Goal: Transaction & Acquisition: Purchase product/service

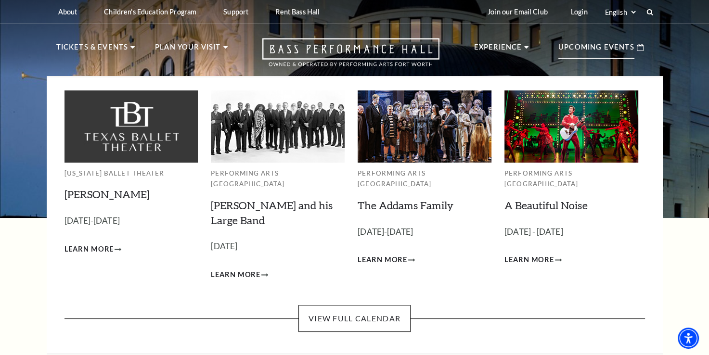
click at [625, 54] on p "Upcoming Events" at bounding box center [596, 49] width 76 height 17
click at [390, 199] on link "The Addams Family" at bounding box center [406, 205] width 96 height 13
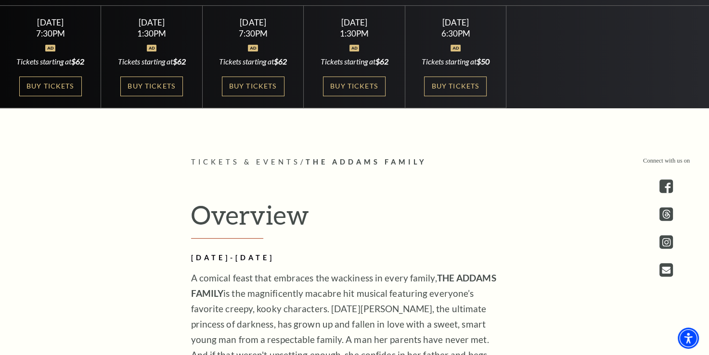
scroll to position [326, 0]
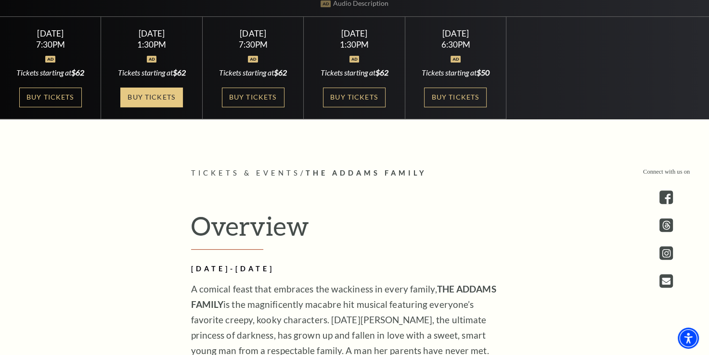
click at [143, 100] on link "Buy Tickets" at bounding box center [151, 98] width 63 height 20
click at [155, 93] on link "Buy Tickets" at bounding box center [151, 98] width 63 height 20
click at [157, 96] on link "Buy Tickets" at bounding box center [151, 98] width 63 height 20
click at [139, 96] on link "Buy Tickets" at bounding box center [151, 98] width 63 height 20
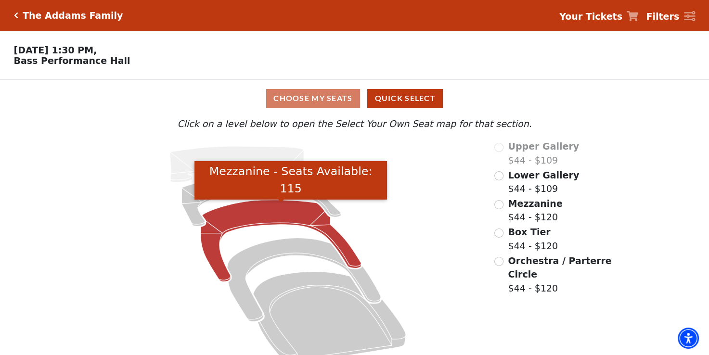
click at [268, 209] on icon "Mezzanine - Seats Available: 115" at bounding box center [281, 241] width 161 height 82
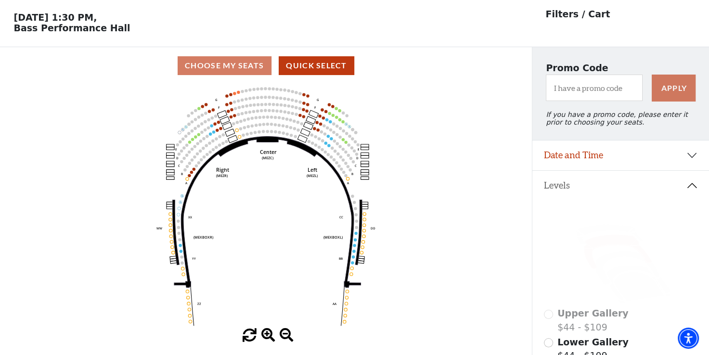
scroll to position [44, 0]
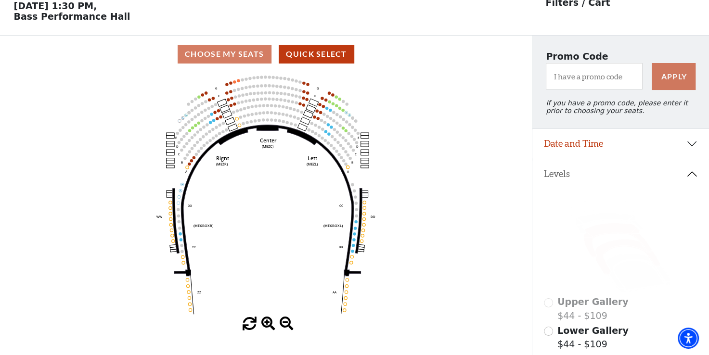
click at [607, 254] on icon at bounding box center [627, 256] width 64 height 35
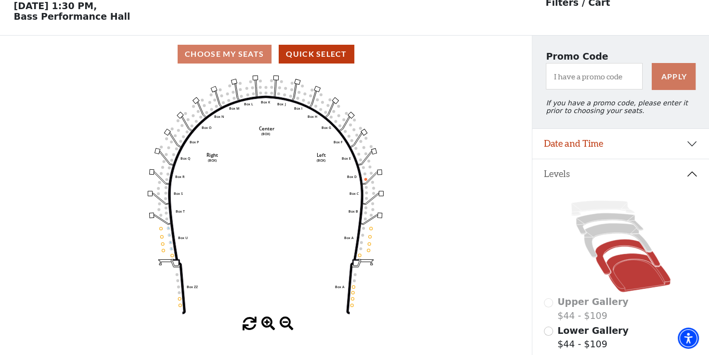
click at [624, 267] on icon at bounding box center [638, 273] width 64 height 39
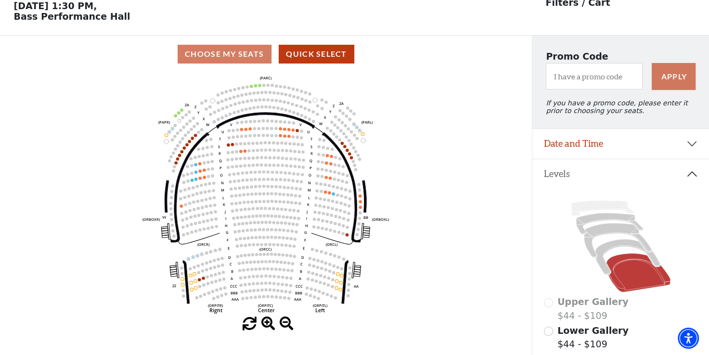
click at [630, 270] on icon at bounding box center [638, 273] width 64 height 39
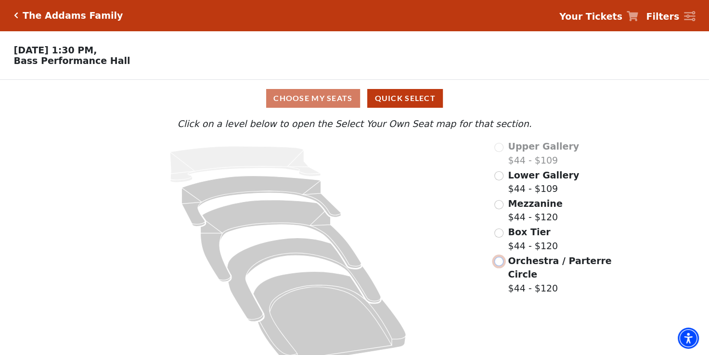
click at [499, 265] on input "Orchestra / Parterre Circle$44 - $120\a" at bounding box center [498, 261] width 9 height 9
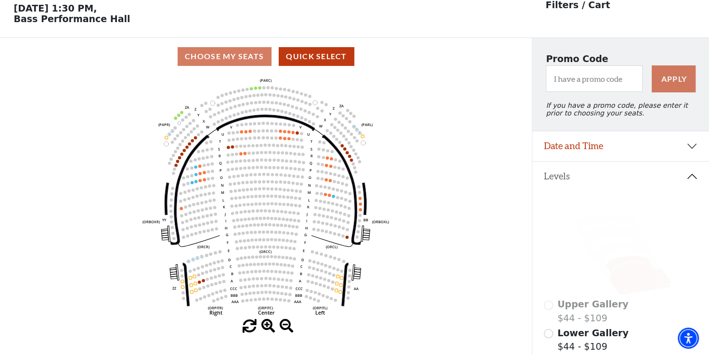
scroll to position [44, 0]
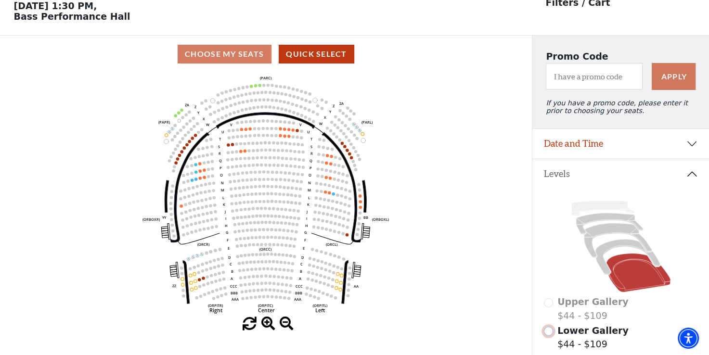
click at [545, 336] on input "Lower Gallery$44 - $109\a" at bounding box center [548, 331] width 9 height 9
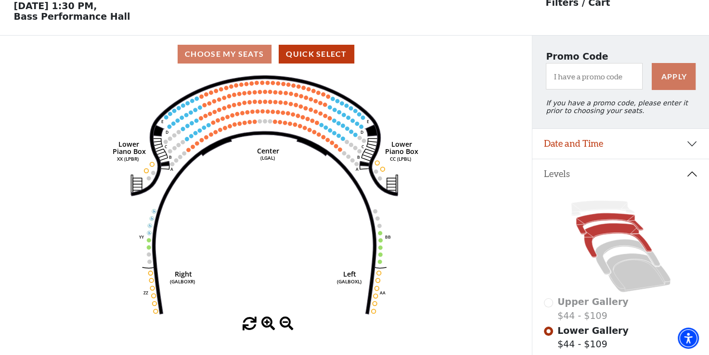
click at [608, 235] on icon at bounding box center [618, 240] width 68 height 35
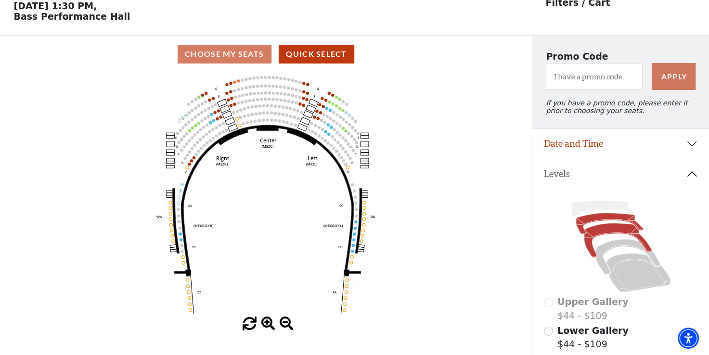
click at [605, 224] on icon at bounding box center [608, 223] width 67 height 21
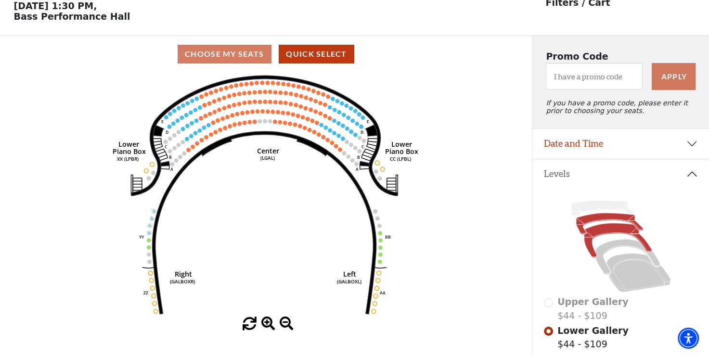
click at [613, 232] on icon at bounding box center [618, 240] width 68 height 35
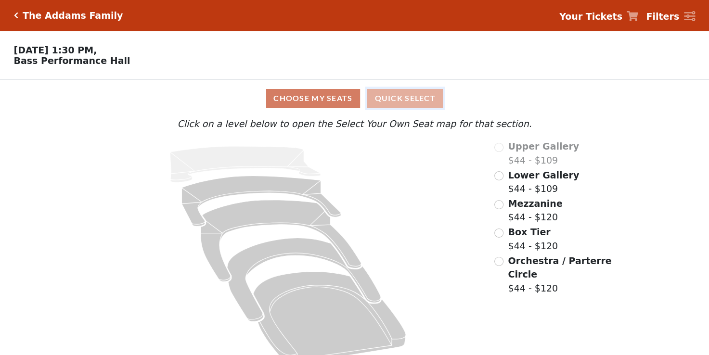
click at [397, 103] on button "Quick Select" at bounding box center [405, 98] width 76 height 19
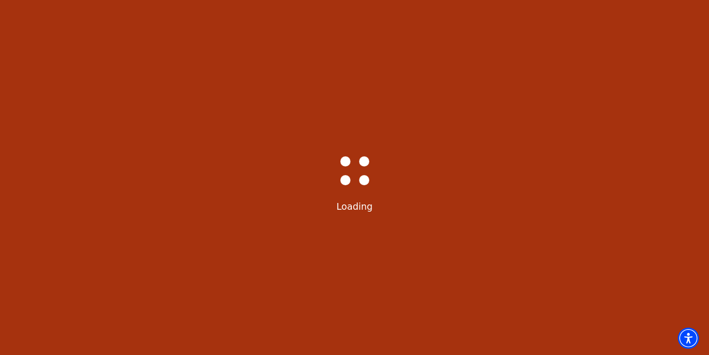
select select "6291"
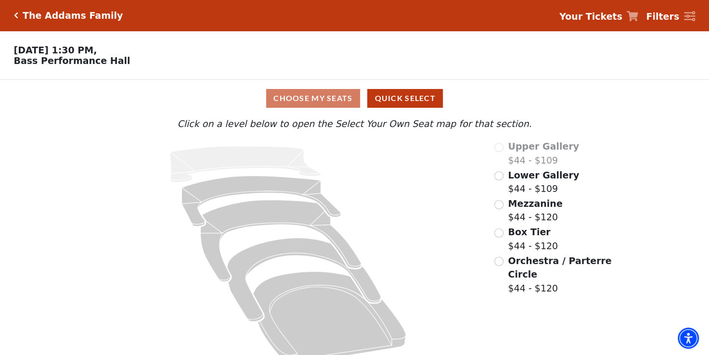
click at [326, 101] on div "Choose My Seats Quick Select" at bounding box center [355, 98] width 532 height 19
click at [503, 235] on div "Box Tier $44 - $120" at bounding box center [553, 238] width 119 height 27
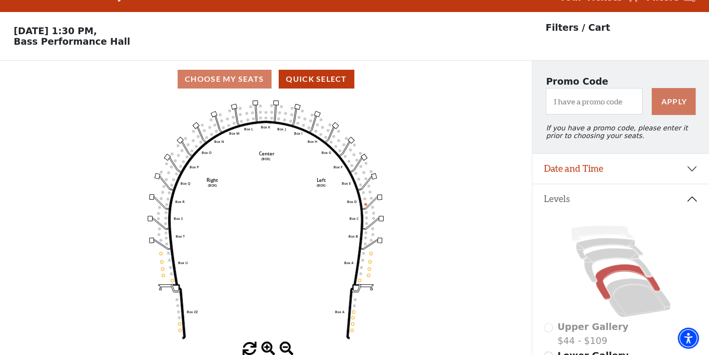
scroll to position [44, 0]
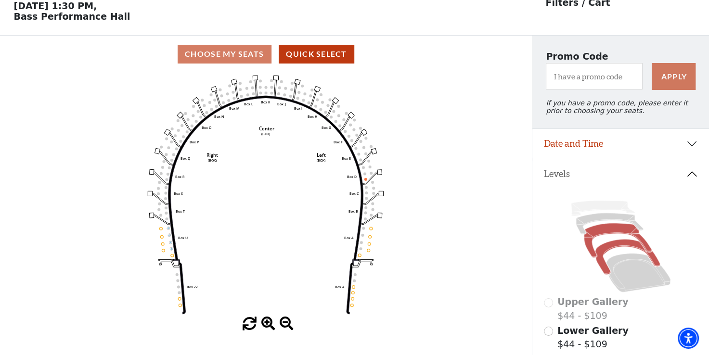
click at [618, 232] on icon at bounding box center [618, 240] width 68 height 35
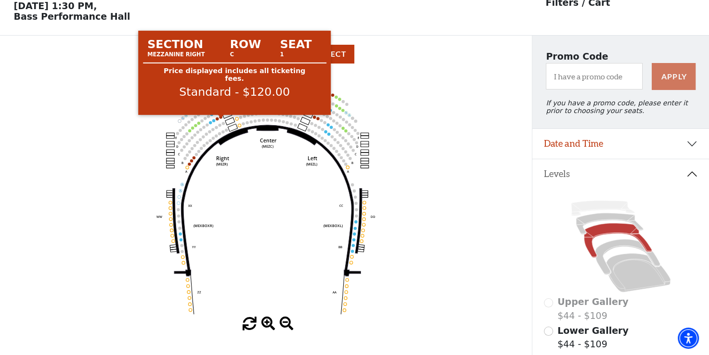
click at [219, 118] on circle at bounding box center [220, 116] width 3 height 3
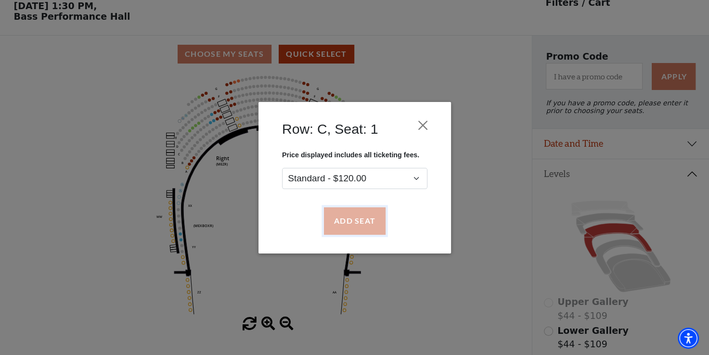
click at [352, 224] on button "Add Seat" at bounding box center [354, 220] width 62 height 27
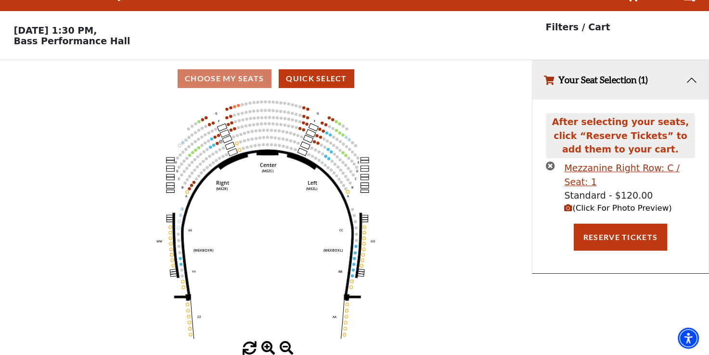
scroll to position [0, 0]
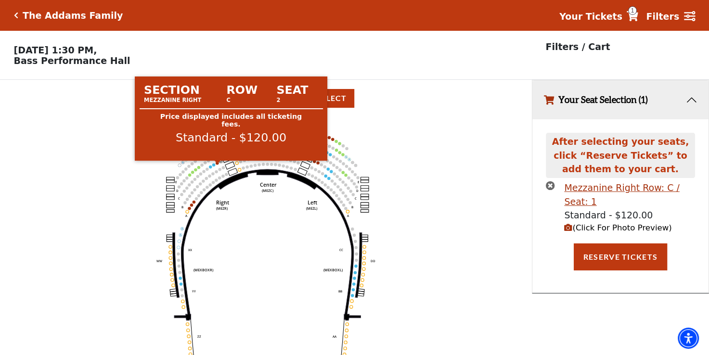
click at [216, 165] on circle at bounding box center [217, 163] width 3 height 3
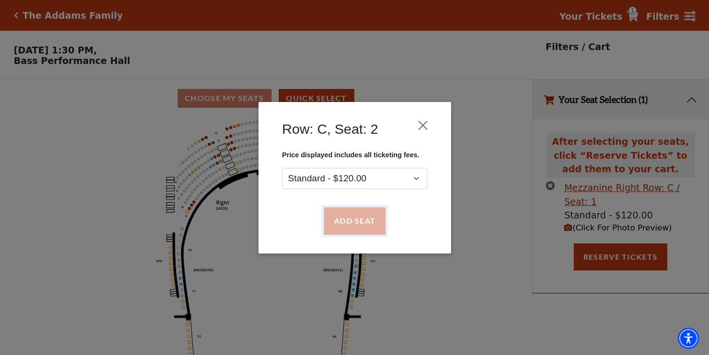
click at [370, 220] on button "Add Seat" at bounding box center [354, 220] width 62 height 27
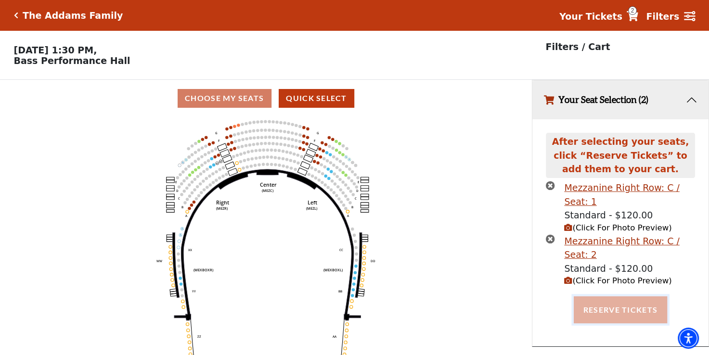
click at [620, 315] on button "Reserve Tickets" at bounding box center [620, 309] width 93 height 27
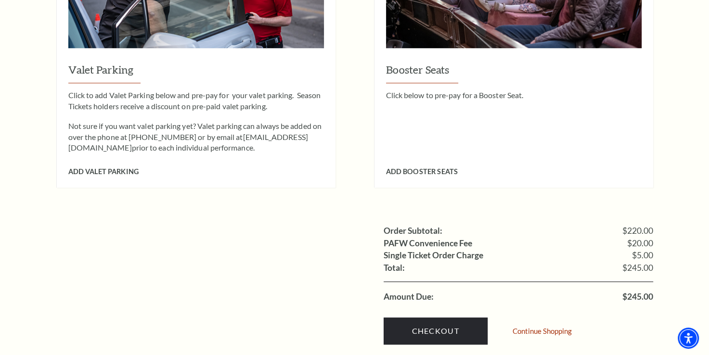
scroll to position [795, 0]
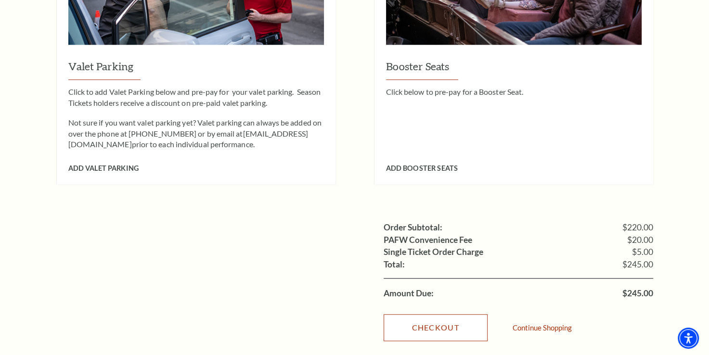
click at [429, 314] on link "Checkout" at bounding box center [436, 327] width 104 height 27
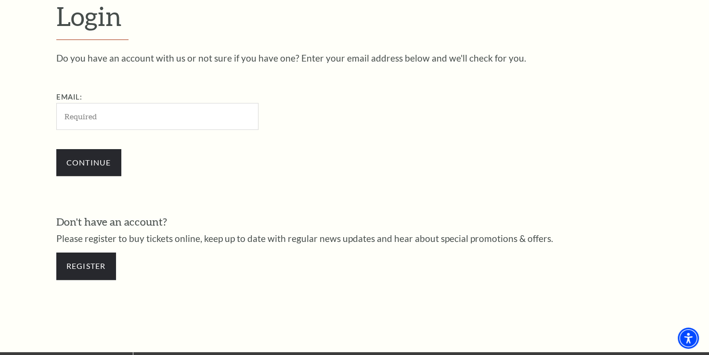
click at [206, 106] on input "Email:" at bounding box center [157, 116] width 202 height 26
type input "[EMAIL_ADDRESS][DOMAIN_NAME]"
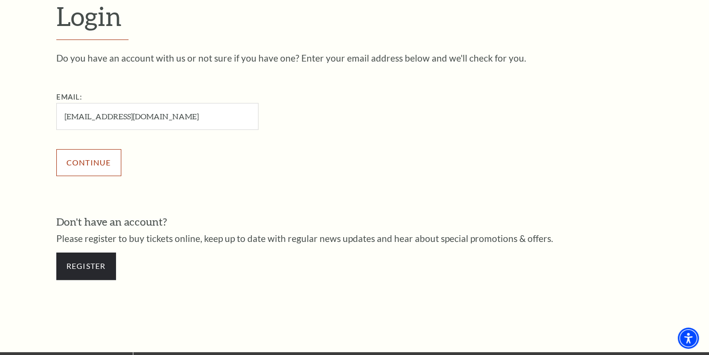
click at [89, 170] on input "Continue" at bounding box center [88, 162] width 65 height 27
click at [96, 164] on input "Continue" at bounding box center [88, 162] width 65 height 27
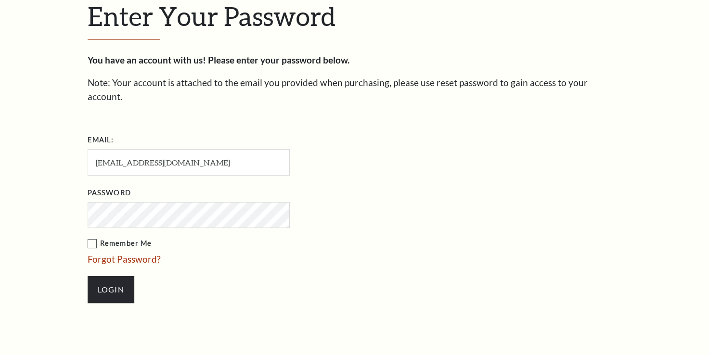
scroll to position [289, 0]
click at [115, 277] on input "Login" at bounding box center [111, 290] width 47 height 27
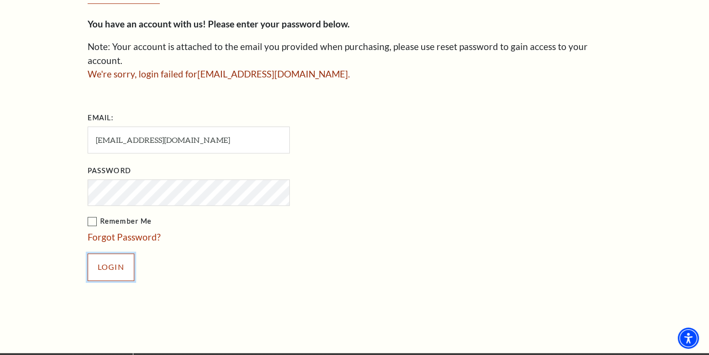
click at [123, 254] on input "Login" at bounding box center [111, 267] width 47 height 27
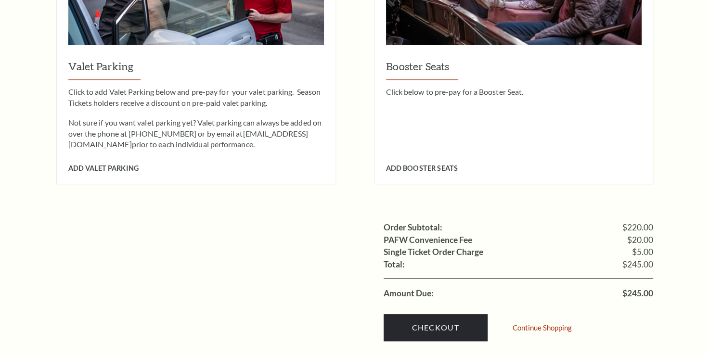
click at [89, 262] on ul "Order Subtotal: $220.00 PAFW Convenience Fee $20.00 Single Ticket Order Charge …" at bounding box center [354, 260] width 597 height 78
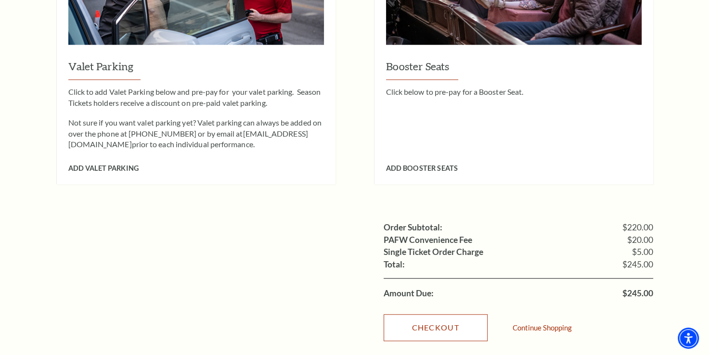
click at [423, 319] on link "Checkout" at bounding box center [436, 327] width 104 height 27
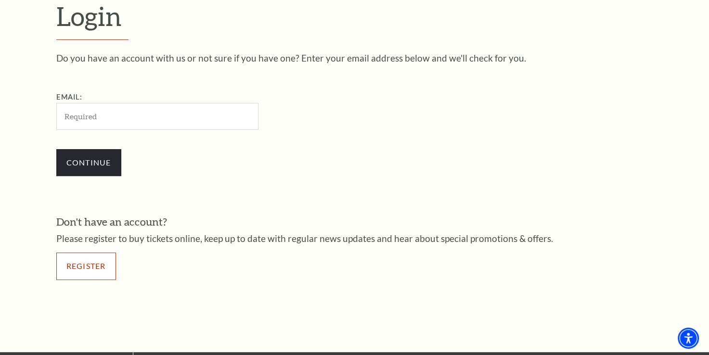
click at [66, 263] on link "Register" at bounding box center [86, 266] width 60 height 27
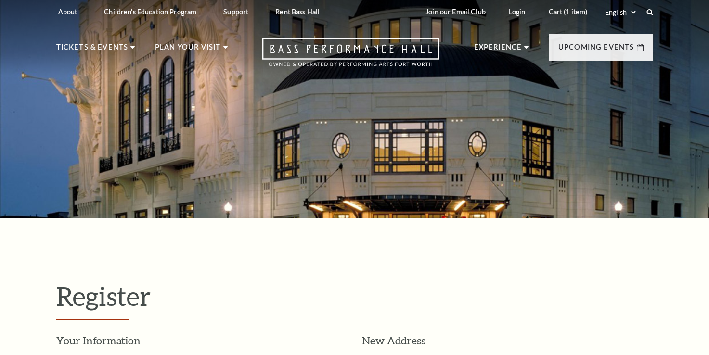
select select "1"
select select "[GEOGRAPHIC_DATA]"
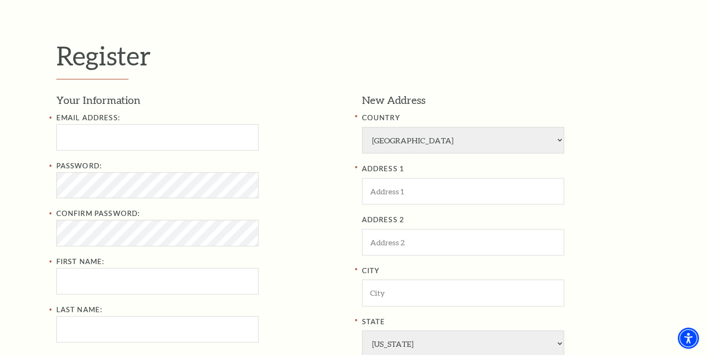
scroll to position [252, 0]
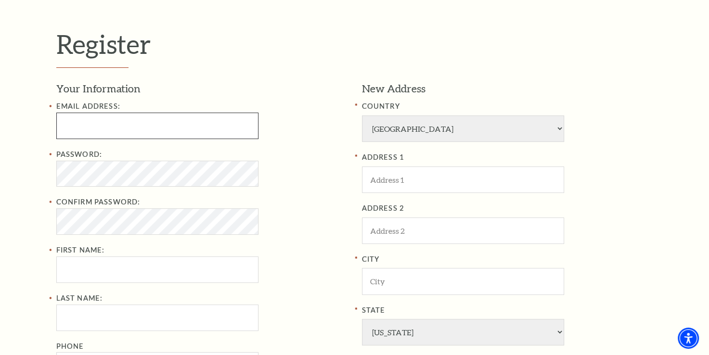
click at [125, 131] on input "Email Address:" at bounding box center [157, 126] width 202 height 26
type input "[EMAIL_ADDRESS][DOMAIN_NAME]"
type input "[PERSON_NAME]"
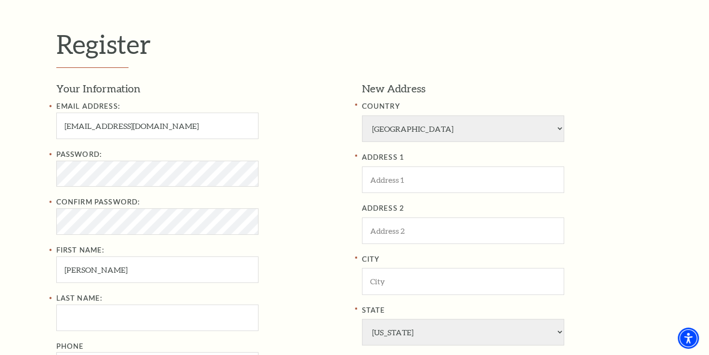
type input "WISE"
type input "8173041204"
type input "[STREET_ADDRESS]"
type input "[GEOGRAPHIC_DATA], 7179"
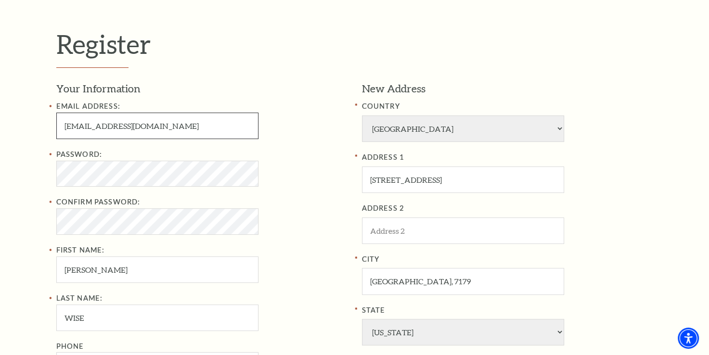
type input "[PHONE_NUMBER]"
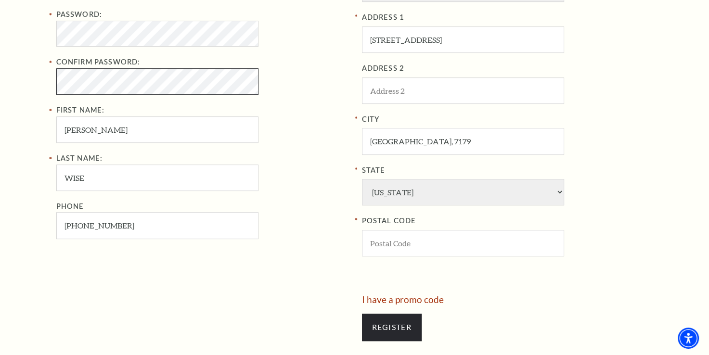
scroll to position [395, 0]
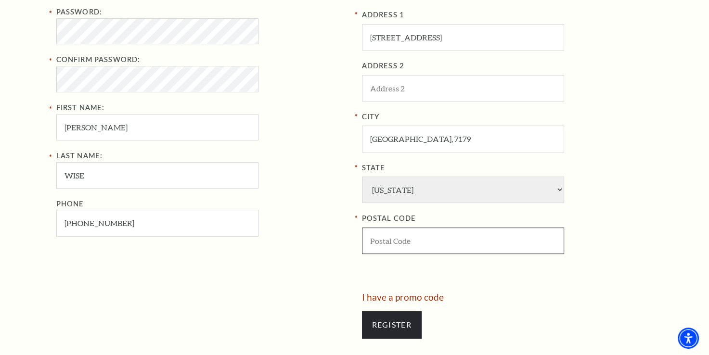
click at [458, 236] on input "POSTAL CODE" at bounding box center [463, 241] width 202 height 26
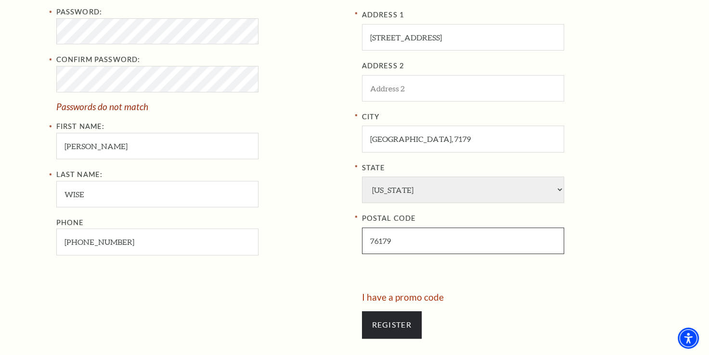
type input "76179"
click at [309, 271] on div "Your Information Email Address: wisemd5811@yahoo.com Password: Confirm Password…" at bounding box center [205, 116] width 298 height 354
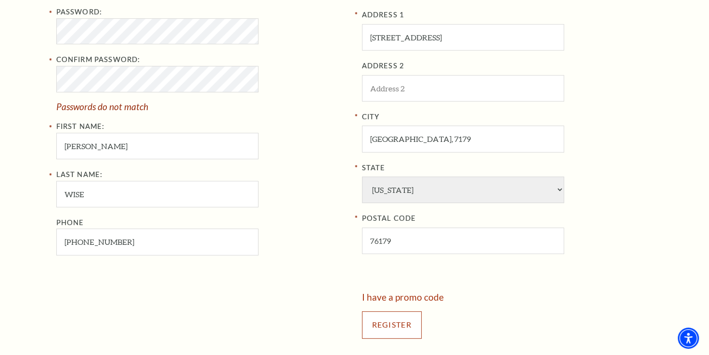
click at [380, 320] on input "Register" at bounding box center [392, 324] width 60 height 27
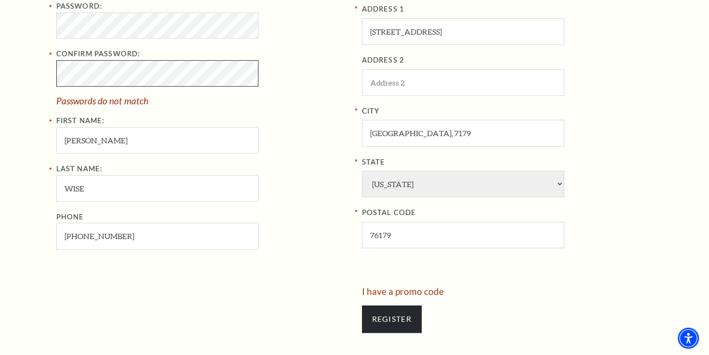
scroll to position [401, 0]
click at [31, 64] on div "Register Your Information Email Address: wisemd5811@yahoo.com Password: Confirm…" at bounding box center [354, 111] width 709 height 588
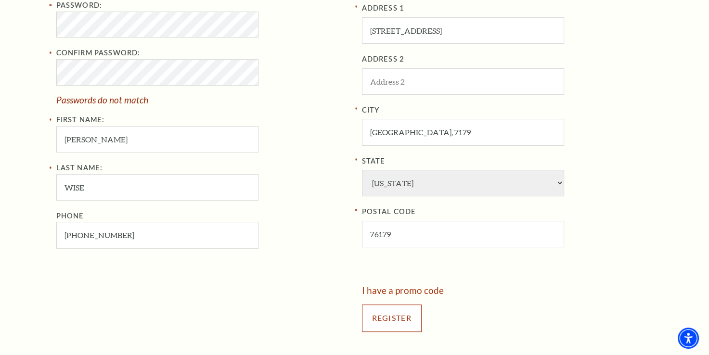
click at [395, 313] on input "Register" at bounding box center [392, 318] width 60 height 27
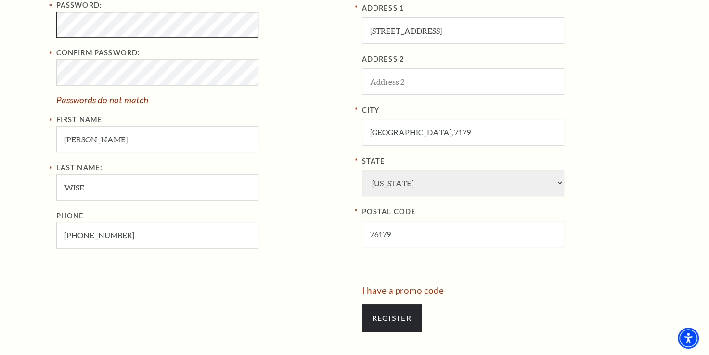
click at [56, 9] on div "Password:" at bounding box center [201, 19] width 291 height 38
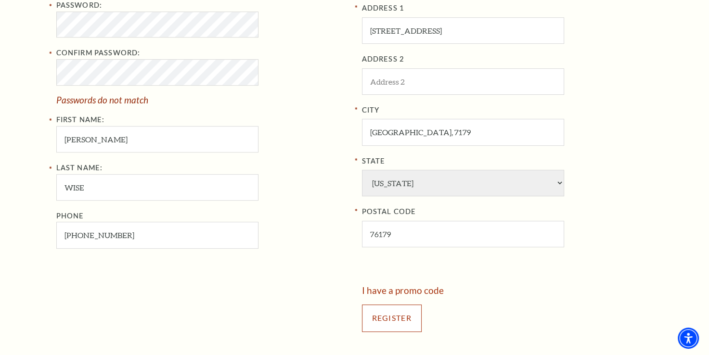
click at [387, 309] on input "Register" at bounding box center [392, 318] width 60 height 27
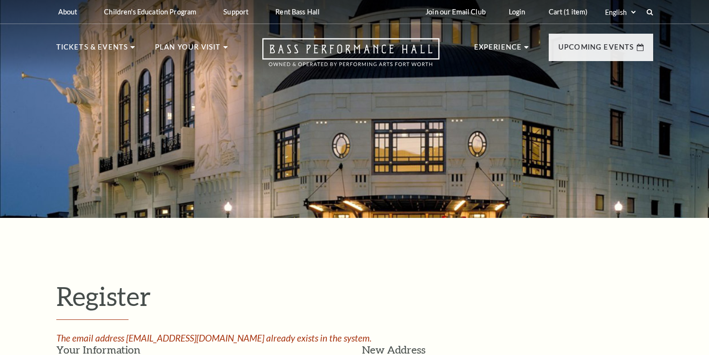
select select "1"
select select "[GEOGRAPHIC_DATA]"
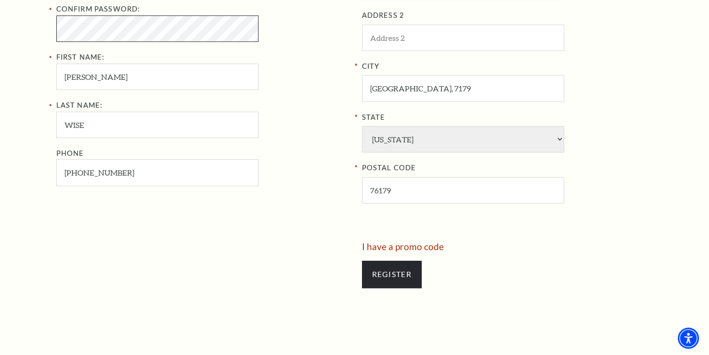
scroll to position [462, 0]
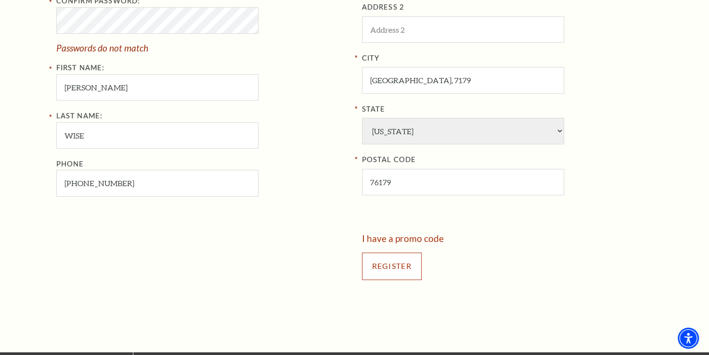
click at [388, 272] on input "Register" at bounding box center [392, 266] width 60 height 27
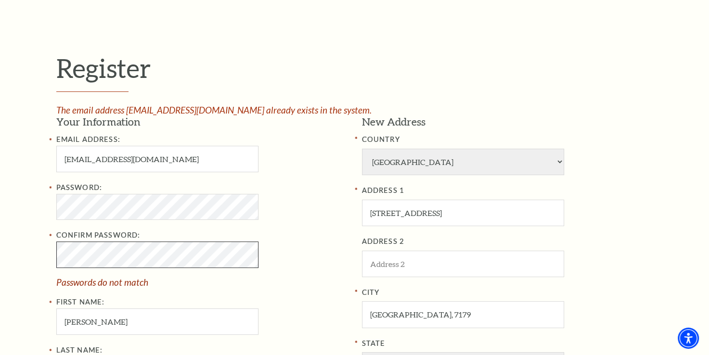
scroll to position [225, 0]
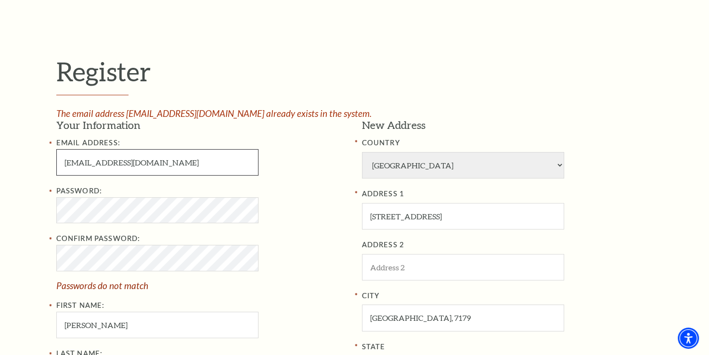
click at [104, 161] on input "wisemd5811@yahoo.com" at bounding box center [157, 162] width 202 height 26
type input "[EMAIL_ADDRESS][DOMAIN_NAME]"
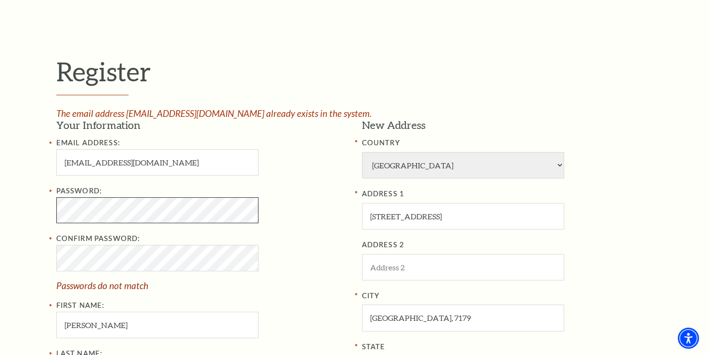
click at [8, 186] on div "Register The email address wisemd5811@yahoo.com already exists in the system. Y…" at bounding box center [354, 291] width 709 height 597
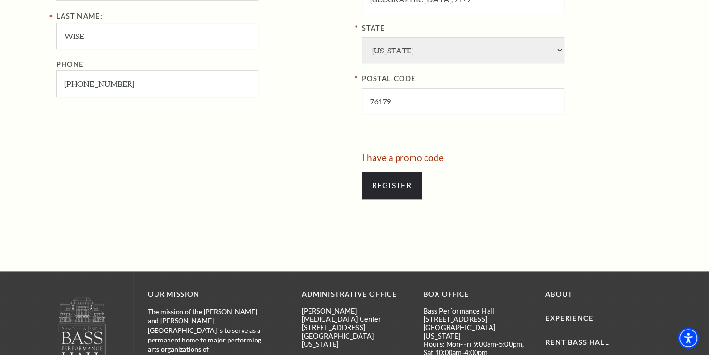
scroll to position [552, 0]
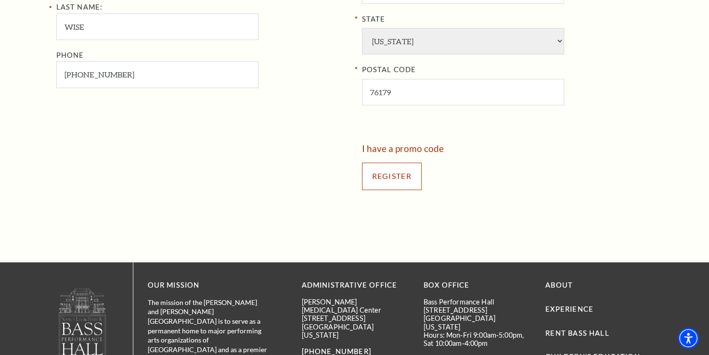
click at [402, 171] on input "Register" at bounding box center [392, 176] width 60 height 27
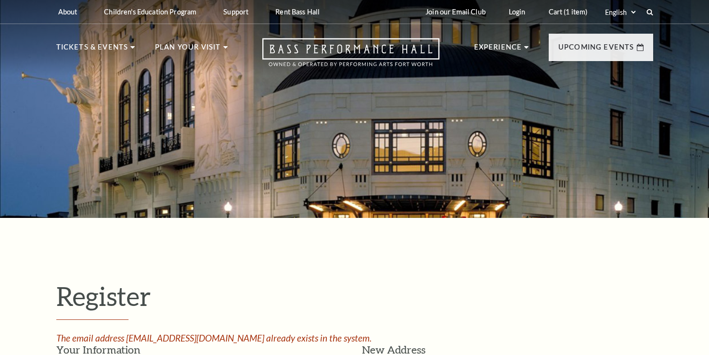
select select "1"
select select "[GEOGRAPHIC_DATA]"
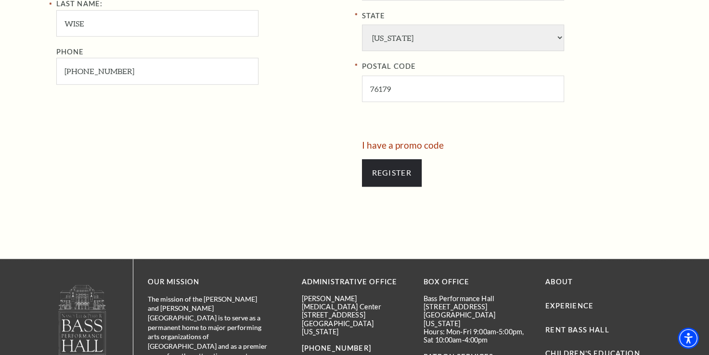
scroll to position [563, 0]
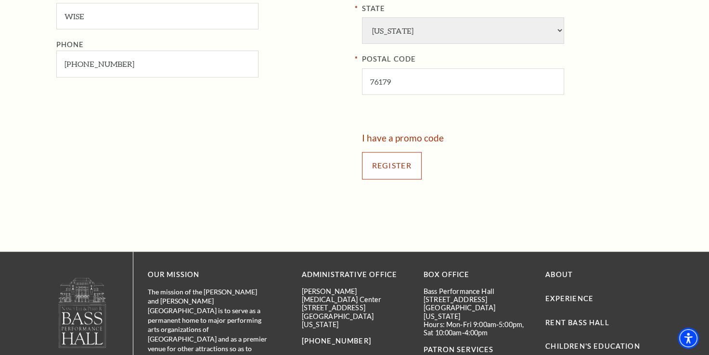
click at [410, 162] on input "Register" at bounding box center [392, 165] width 60 height 27
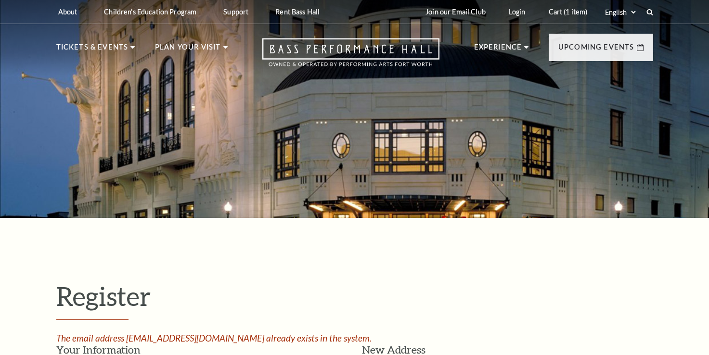
select select "1"
select select "TX"
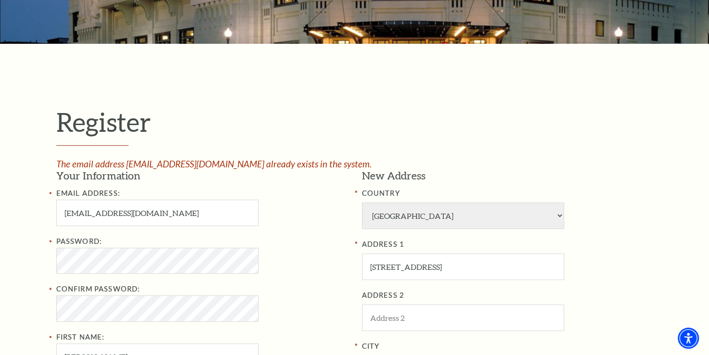
scroll to position [179, 0]
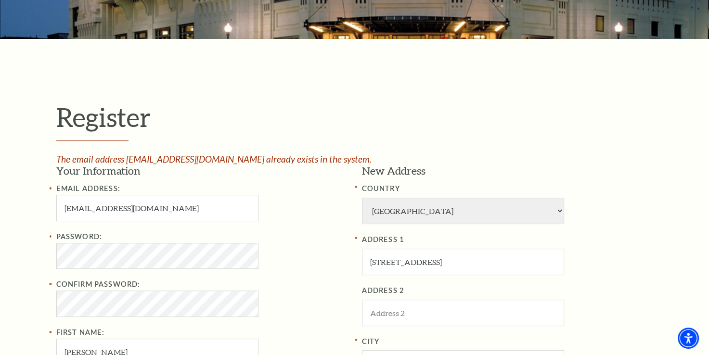
drag, startPoint x: 713, startPoint y: 128, endPoint x: 320, endPoint y: 54, distance: 400.0
click at [320, 54] on div "Register The email address wiseda524@yahoo.com already exists in the system. Yo…" at bounding box center [355, 337] width 616 height 597
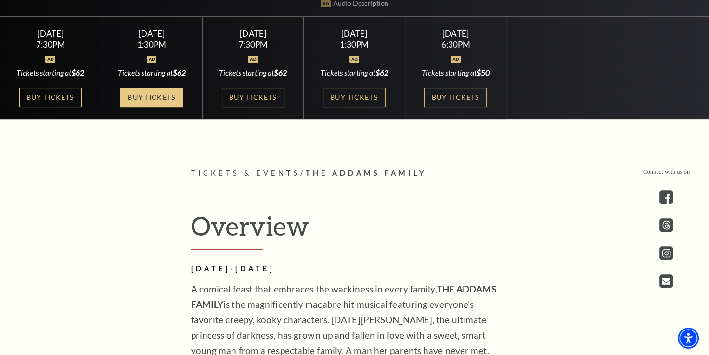
click at [156, 97] on link "Buy Tickets" at bounding box center [151, 98] width 63 height 20
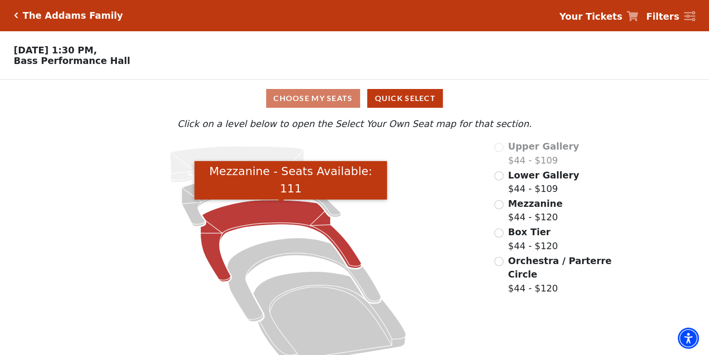
click at [248, 214] on icon "Mezzanine - Seats Available: 111" at bounding box center [281, 241] width 161 height 82
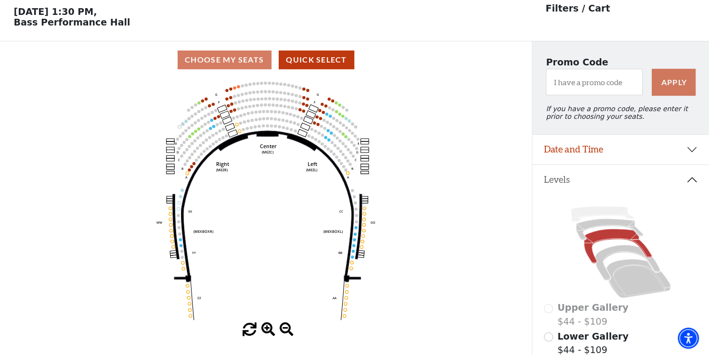
scroll to position [44, 0]
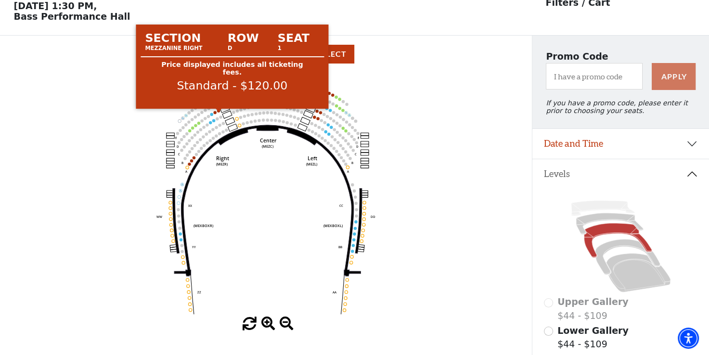
click at [218, 112] on circle at bounding box center [218, 110] width 3 height 3
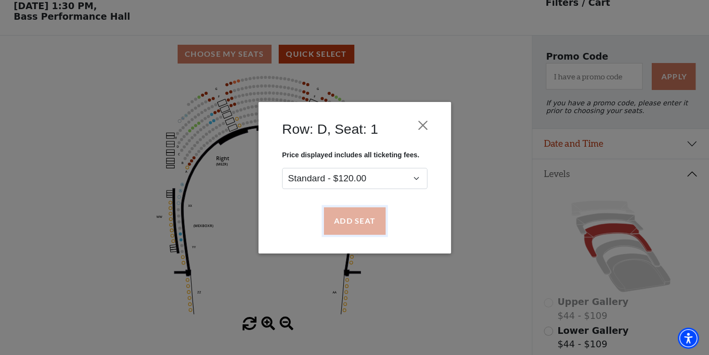
click at [345, 222] on button "Add Seat" at bounding box center [354, 220] width 62 height 27
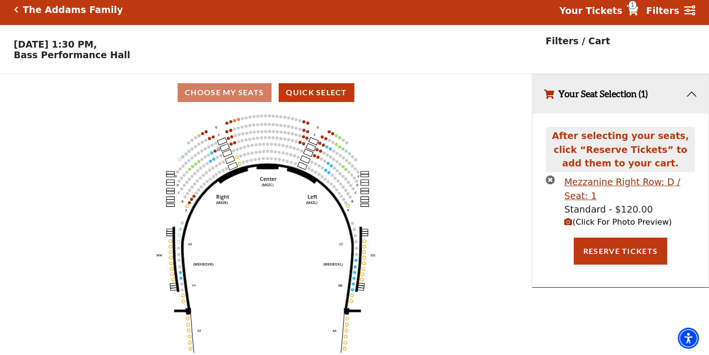
scroll to position [0, 0]
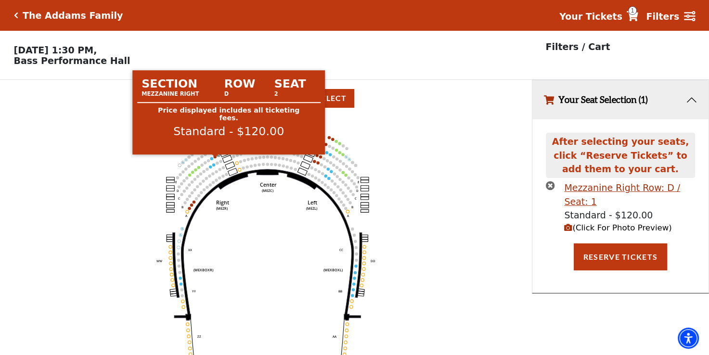
click at [215, 158] on circle at bounding box center [215, 156] width 3 height 3
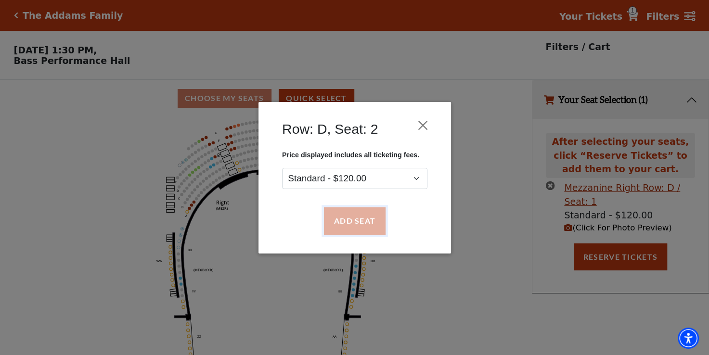
click at [367, 222] on button "Add Seat" at bounding box center [354, 220] width 62 height 27
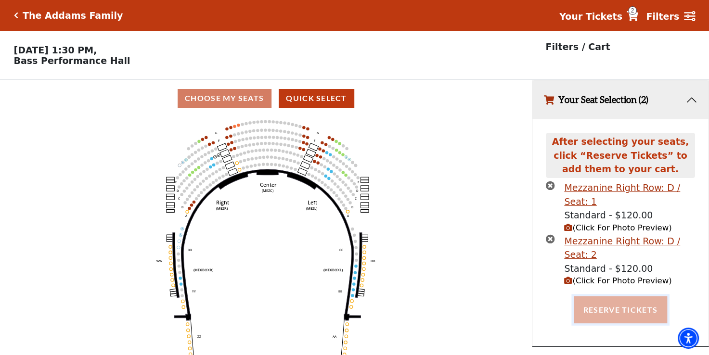
click at [596, 302] on button "Reserve Tickets" at bounding box center [620, 309] width 93 height 27
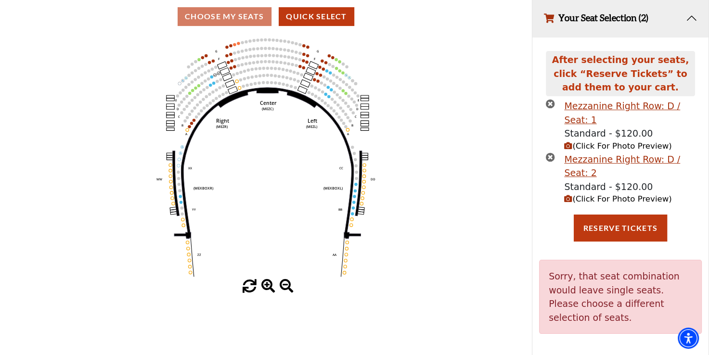
scroll to position [23, 0]
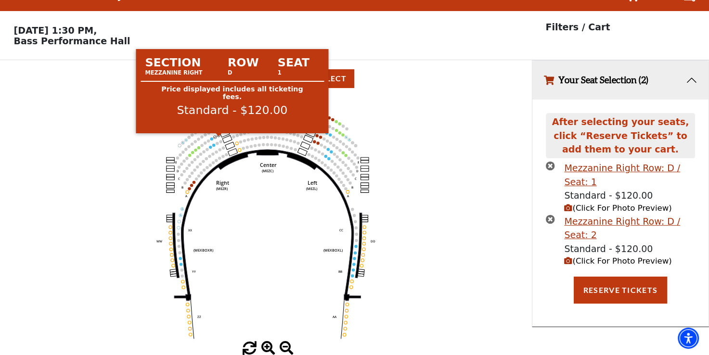
click at [217, 136] on circle at bounding box center [218, 135] width 3 height 3
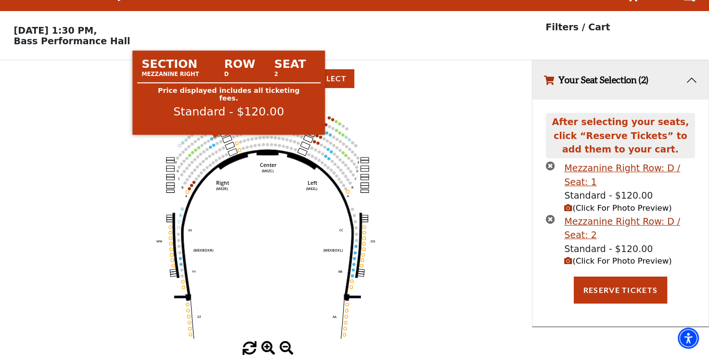
click at [215, 136] on circle at bounding box center [215, 137] width 3 height 3
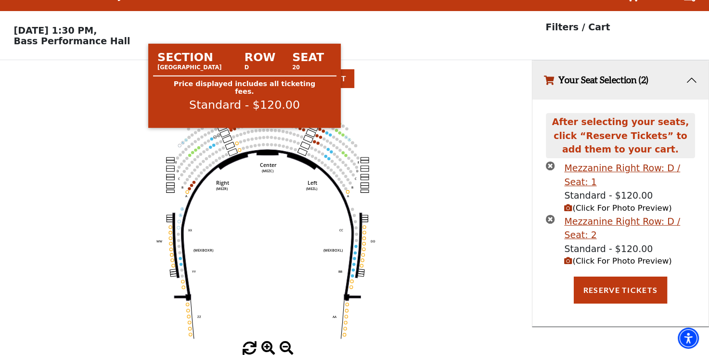
click at [231, 130] on circle at bounding box center [231, 129] width 3 height 3
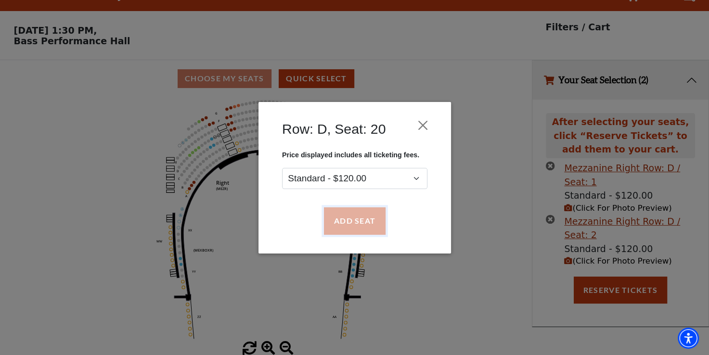
click at [339, 214] on button "Add Seat" at bounding box center [354, 220] width 62 height 27
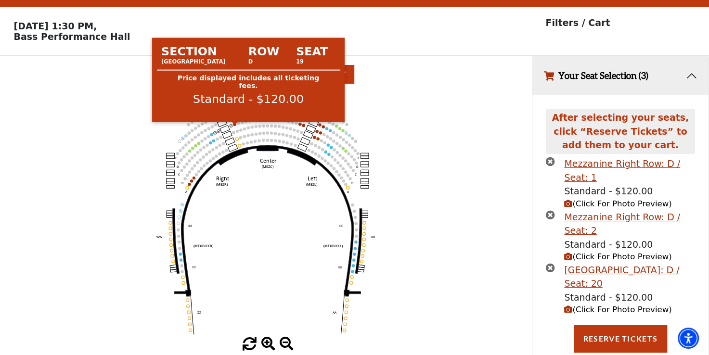
click at [235, 126] on circle at bounding box center [234, 124] width 3 height 3
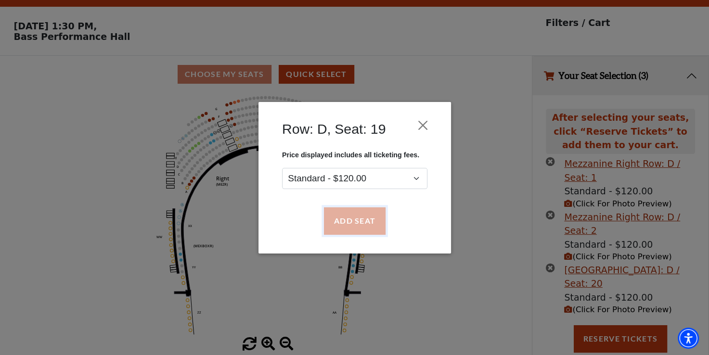
click at [367, 220] on button "Add Seat" at bounding box center [354, 220] width 62 height 27
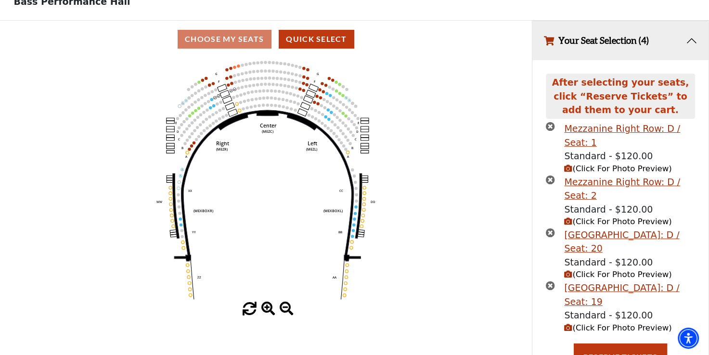
scroll to position [77, 0]
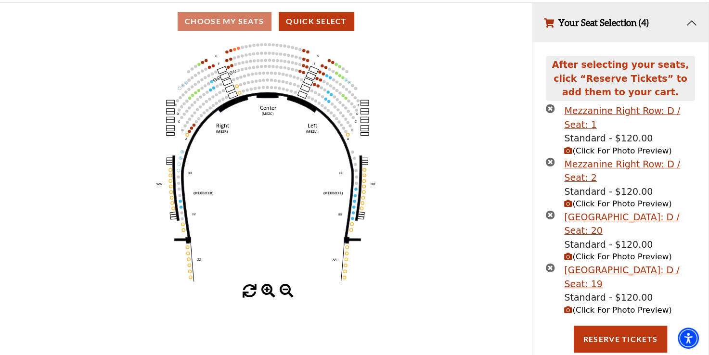
click at [552, 112] on icon "times-circle" at bounding box center [550, 108] width 9 height 9
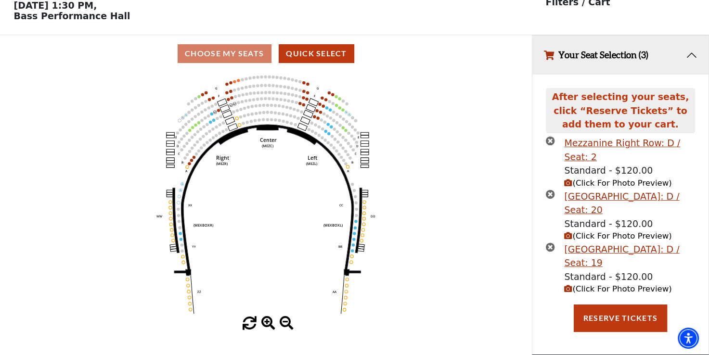
scroll to position [47, 0]
click at [550, 144] on icon "times-circle" at bounding box center [550, 140] width 9 height 9
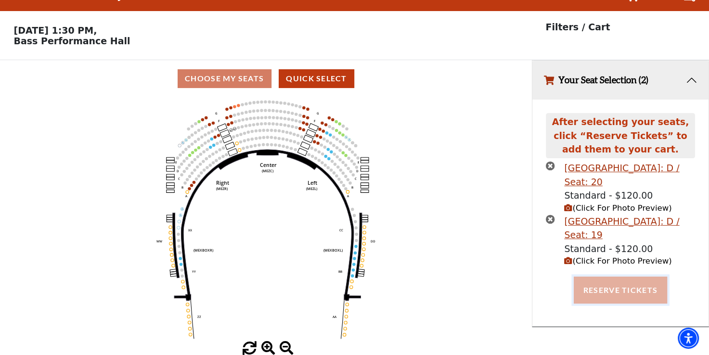
click at [605, 289] on button "Reserve Tickets" at bounding box center [620, 290] width 93 height 27
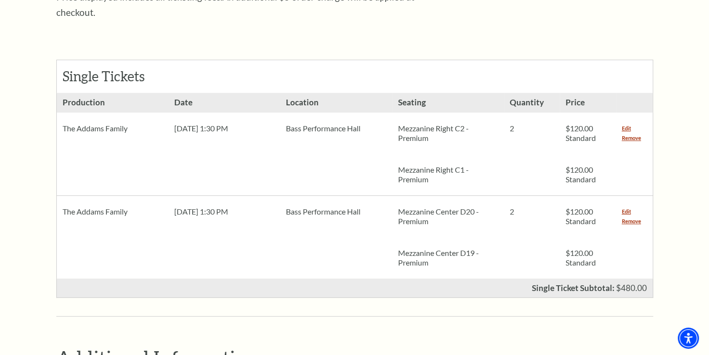
scroll to position [394, 0]
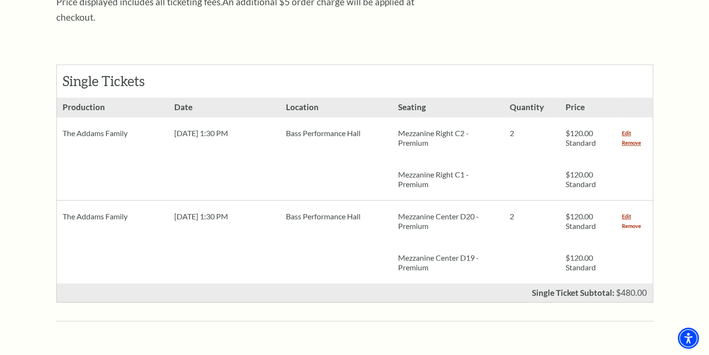
click at [629, 221] on link "Remove" at bounding box center [631, 226] width 19 height 10
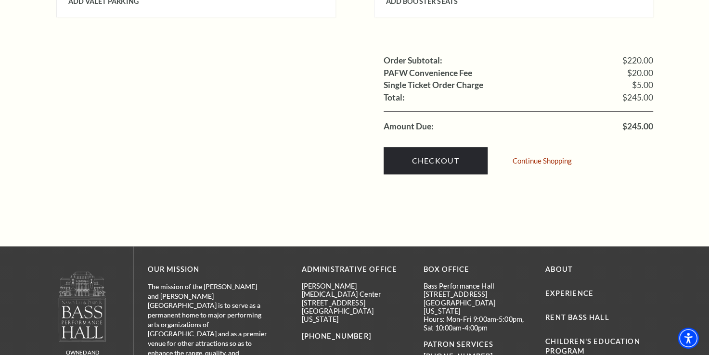
scroll to position [971, 0]
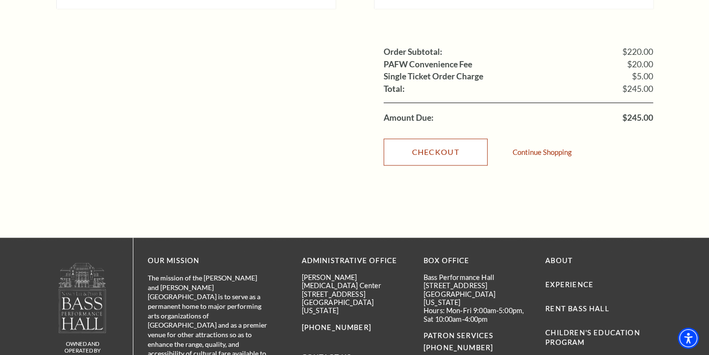
click at [425, 148] on link "Checkout" at bounding box center [436, 152] width 104 height 27
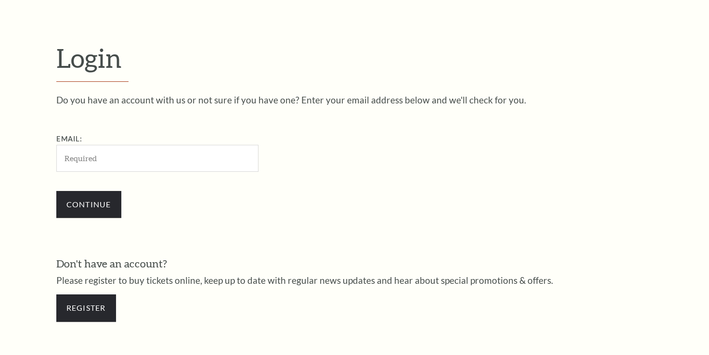
scroll to position [280, 0]
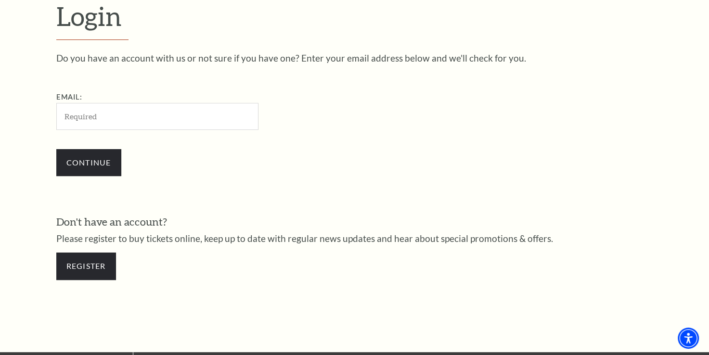
click at [159, 124] on input "Email:" at bounding box center [157, 116] width 202 height 26
type input "[EMAIL_ADDRESS][DOMAIN_NAME]"
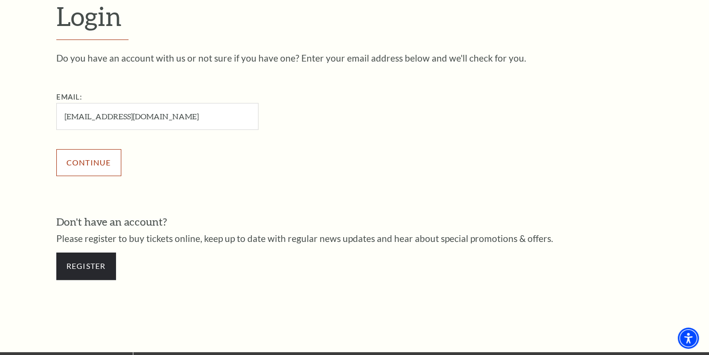
click at [74, 162] on input "Continue" at bounding box center [88, 162] width 65 height 27
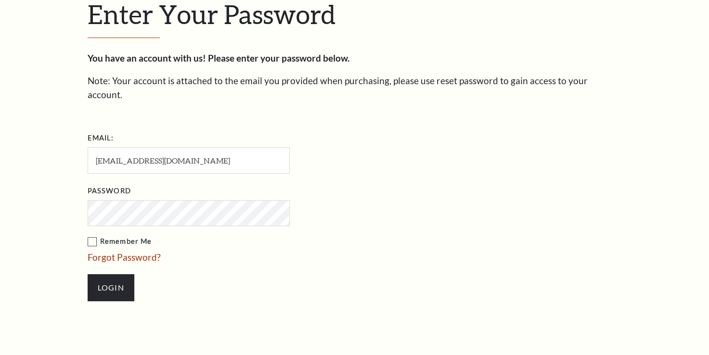
scroll to position [289, 0]
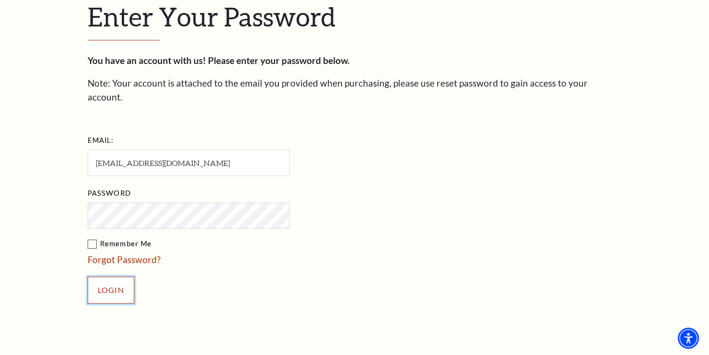
click at [120, 277] on input "Login" at bounding box center [111, 290] width 47 height 27
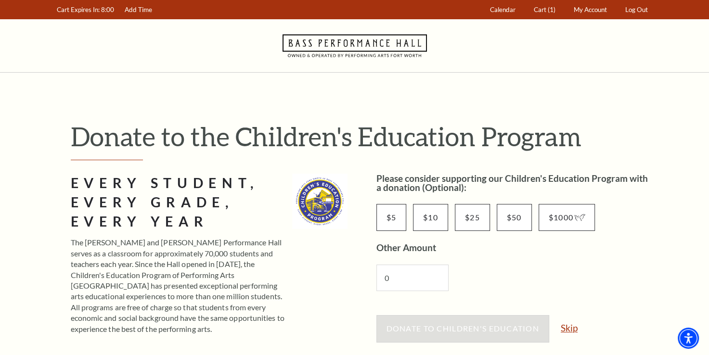
click at [568, 329] on link "Skip" at bounding box center [569, 327] width 17 height 9
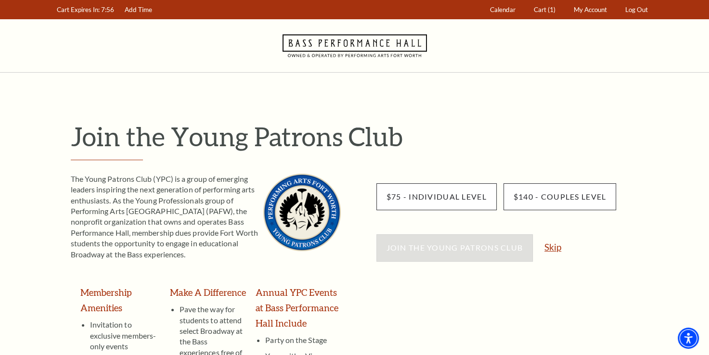
click at [556, 247] on link "Skip" at bounding box center [552, 247] width 17 height 9
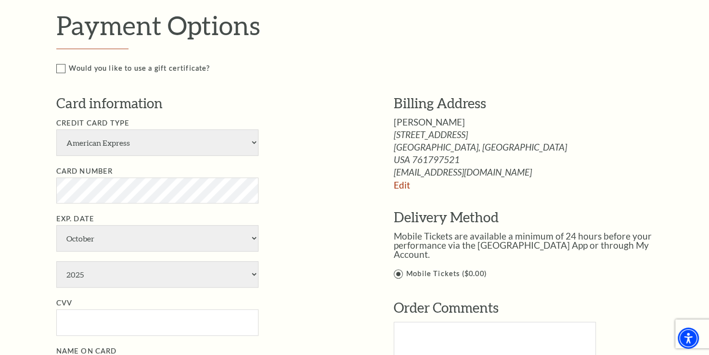
scroll to position [448, 0]
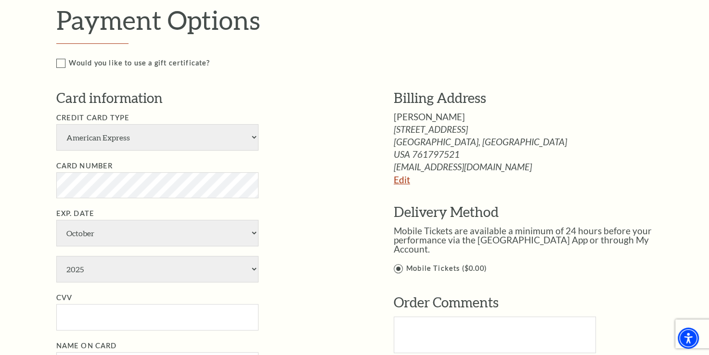
click at [399, 178] on link "Edit" at bounding box center [402, 179] width 16 height 11
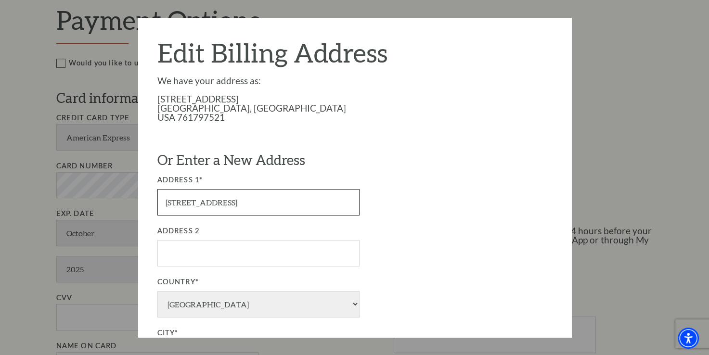
drag, startPoint x: 238, startPoint y: 204, endPoint x: 156, endPoint y: 197, distance: 81.6
click at [156, 197] on div "Edit Billing Address We have your address as: 5609 Broken Gap Dr Fort Worth, TX…" at bounding box center [354, 178] width 433 height 320
type input "5404 Tallulah Falls Dr"
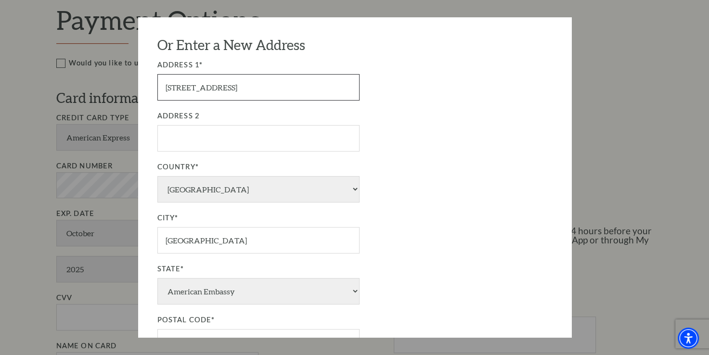
scroll to position [236, 0]
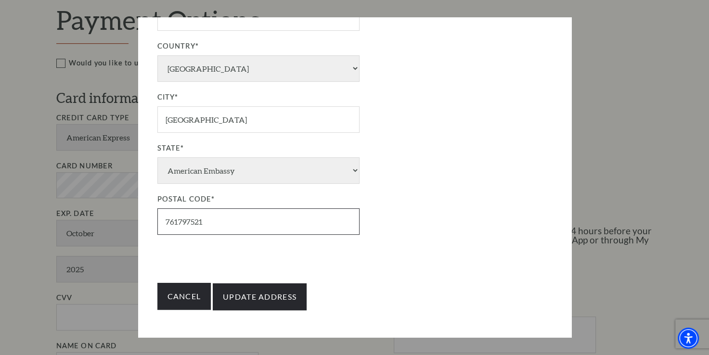
click at [206, 219] on input "761797521" at bounding box center [258, 221] width 202 height 26
type input "76179"
click at [148, 257] on div "Edit Billing Address We have your address as: 5609 Broken Gap Dr Fort Worth, TX…" at bounding box center [354, 178] width 433 height 320
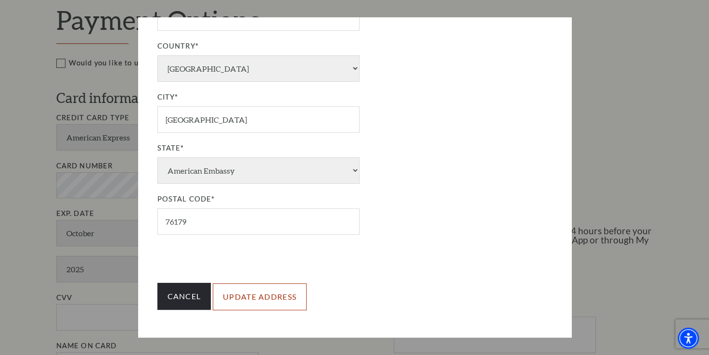
click at [262, 294] on input "Update Address" at bounding box center [260, 296] width 94 height 27
type input "Update Address"
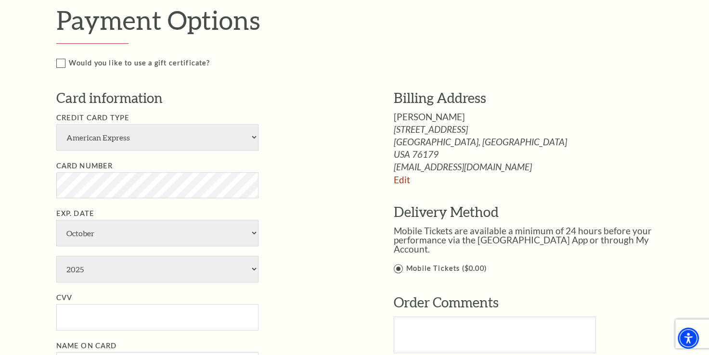
click at [14, 190] on div "Notice × Tickets cannot be removed during a Ticket Exchange. Choose Start Over …" at bounding box center [354, 170] width 709 height 1092
click at [83, 231] on select "January February March April May June July August September October November De…" at bounding box center [157, 233] width 202 height 26
select select "4"
click at [56, 220] on select "January February March April May June July August September October November De…" at bounding box center [157, 233] width 202 height 26
click at [112, 267] on select "2025 2026 2027 2028 2029 2030 2031 2032 2033 2034" at bounding box center [157, 269] width 202 height 26
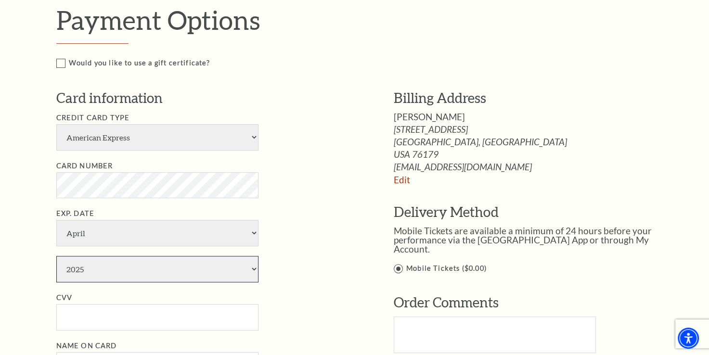
select select "2030"
click at [56, 256] on select "2025 2026 2027 2028 2029 2030 2031 2032 2033 2034" at bounding box center [157, 269] width 202 height 26
click at [106, 324] on input "CVV" at bounding box center [157, 317] width 202 height 26
type input "5642"
click at [35, 279] on div "Notice × Tickets cannot be removed during a Ticket Exchange. Choose Start Over …" at bounding box center [354, 170] width 709 height 1092
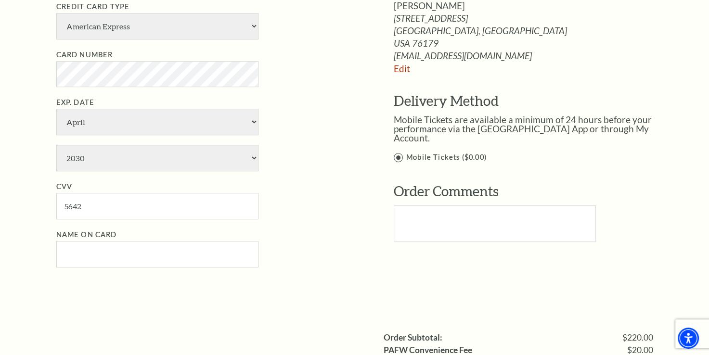
scroll to position [571, 0]
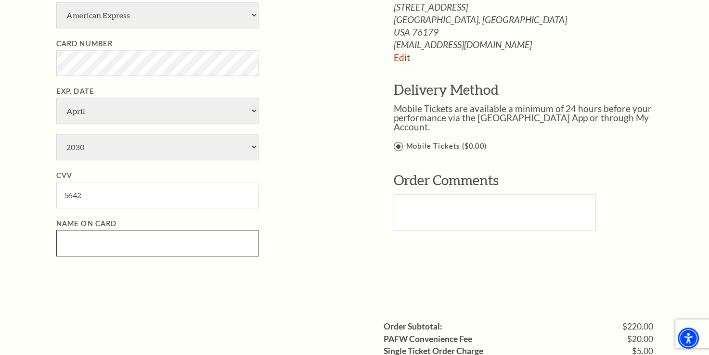
click at [123, 239] on input "Name on Card" at bounding box center [157, 243] width 202 height 26
type input "D"
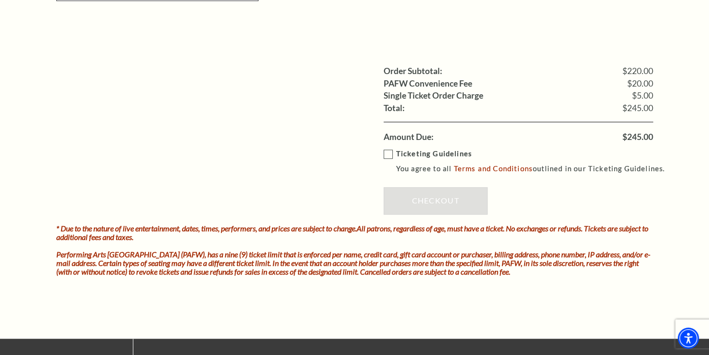
scroll to position [828, 0]
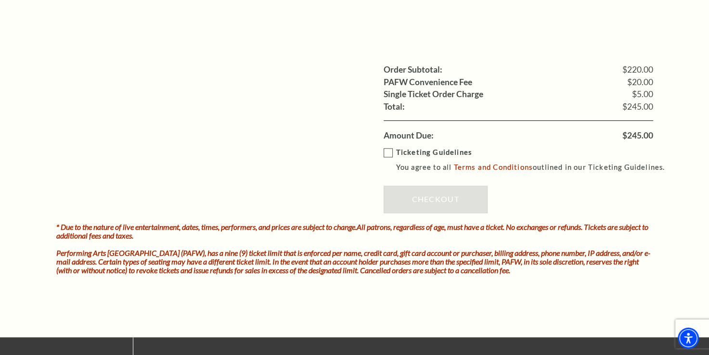
type input "Michael D Wise"
click at [387, 151] on label "Ticketing Guidelines You agree to all Terms and Conditions outlined in our Tick…" at bounding box center [529, 160] width 290 height 26
click at [0, 0] on input "Ticketing Guidelines You agree to all Terms and Conditions outlined in our Tick…" at bounding box center [0, 0] width 0 height 0
click at [418, 205] on link "Checkout" at bounding box center [436, 199] width 104 height 27
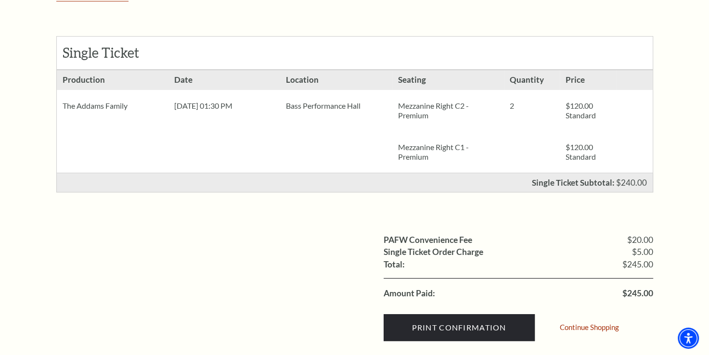
scroll to position [202, 0]
